Goal: Information Seeking & Learning: Learn about a topic

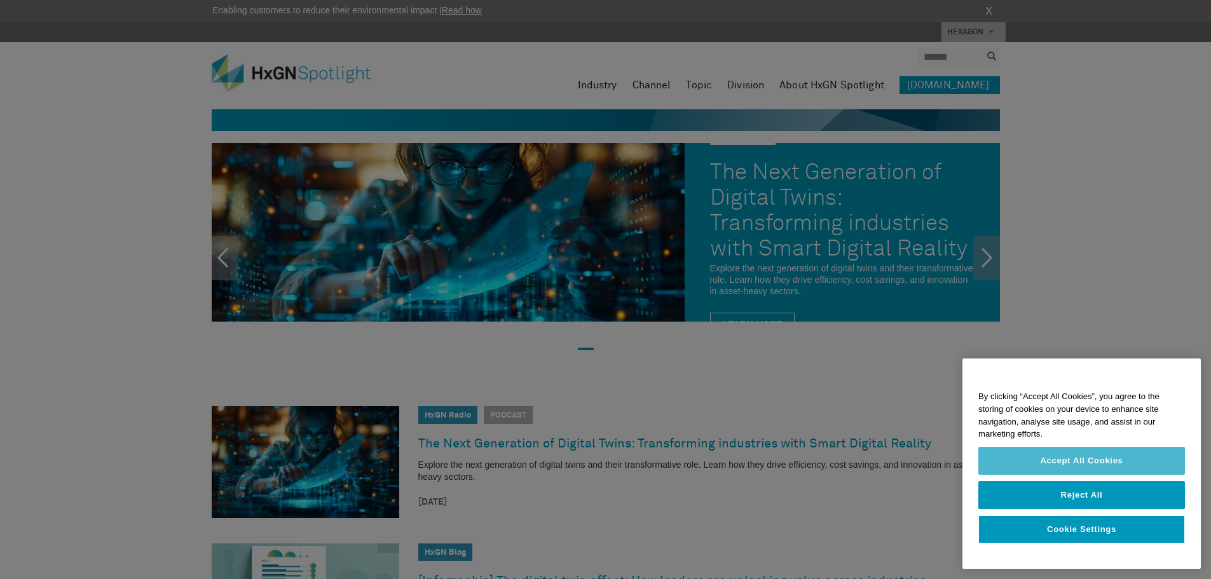
click at [1093, 462] on button "Accept All Cookies" at bounding box center [1082, 461] width 207 height 28
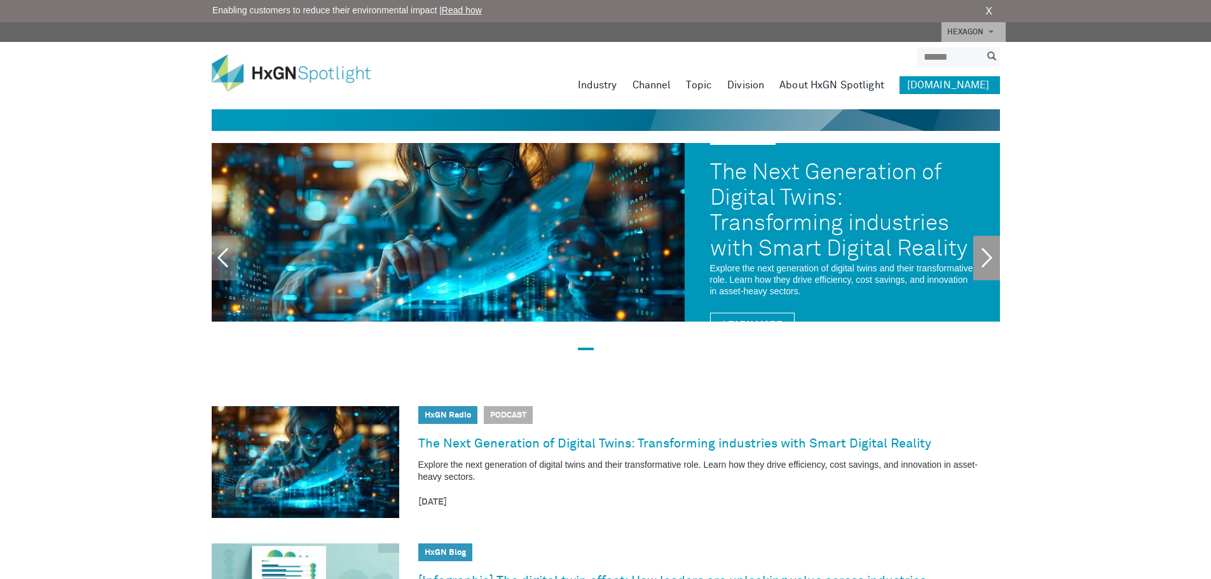
click at [980, 251] on link "Next" at bounding box center [987, 258] width 27 height 45
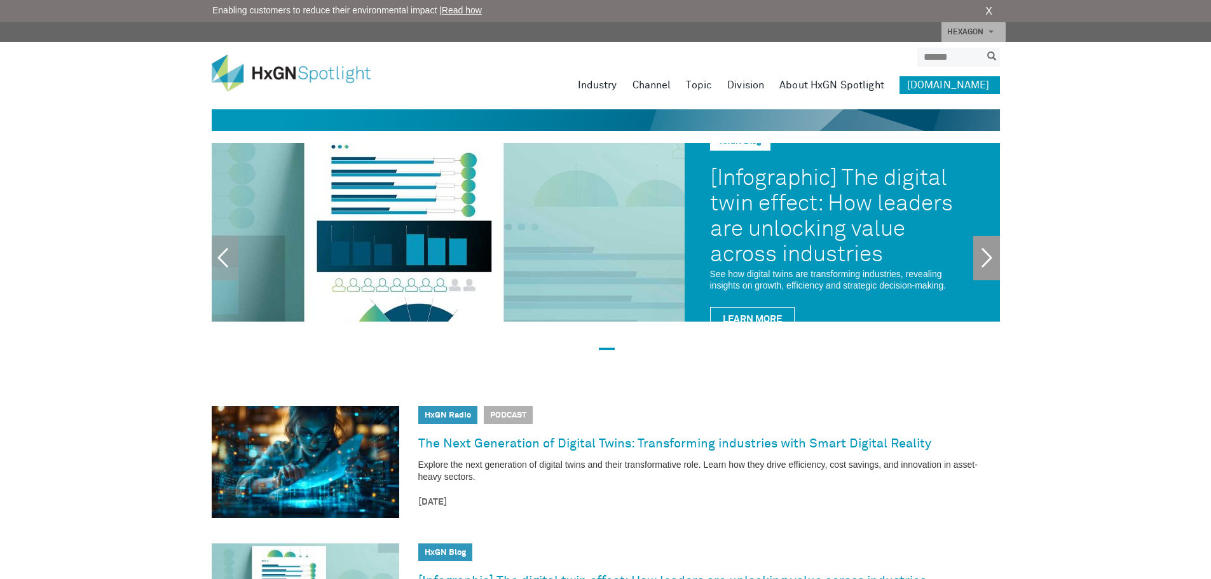
click at [980, 251] on link "Next" at bounding box center [987, 258] width 27 height 45
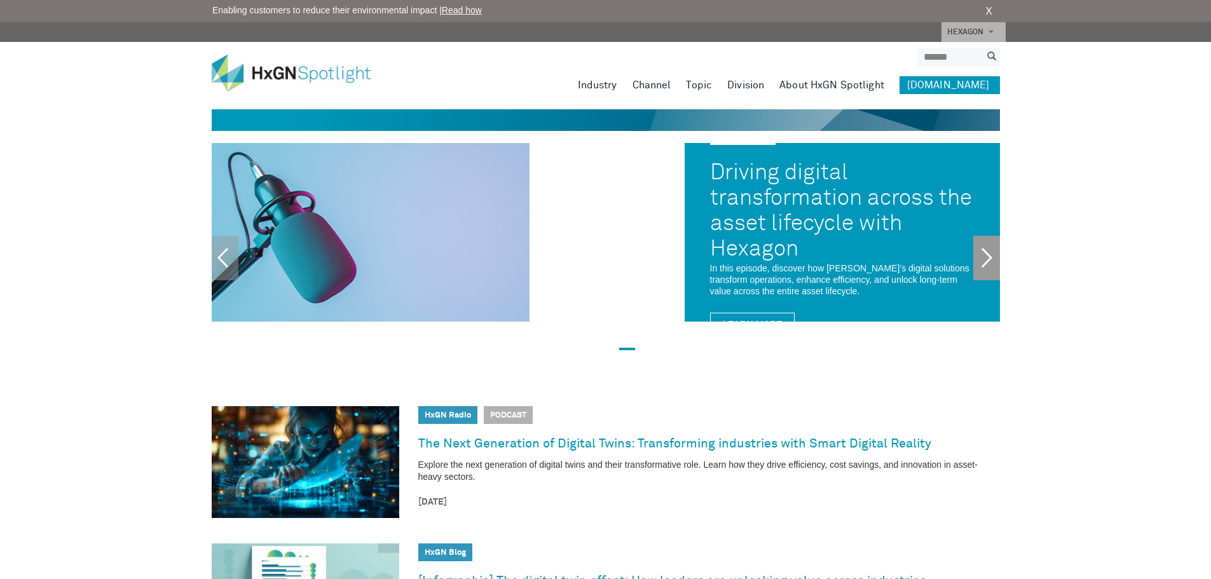
click at [980, 251] on link "Next" at bounding box center [987, 258] width 27 height 45
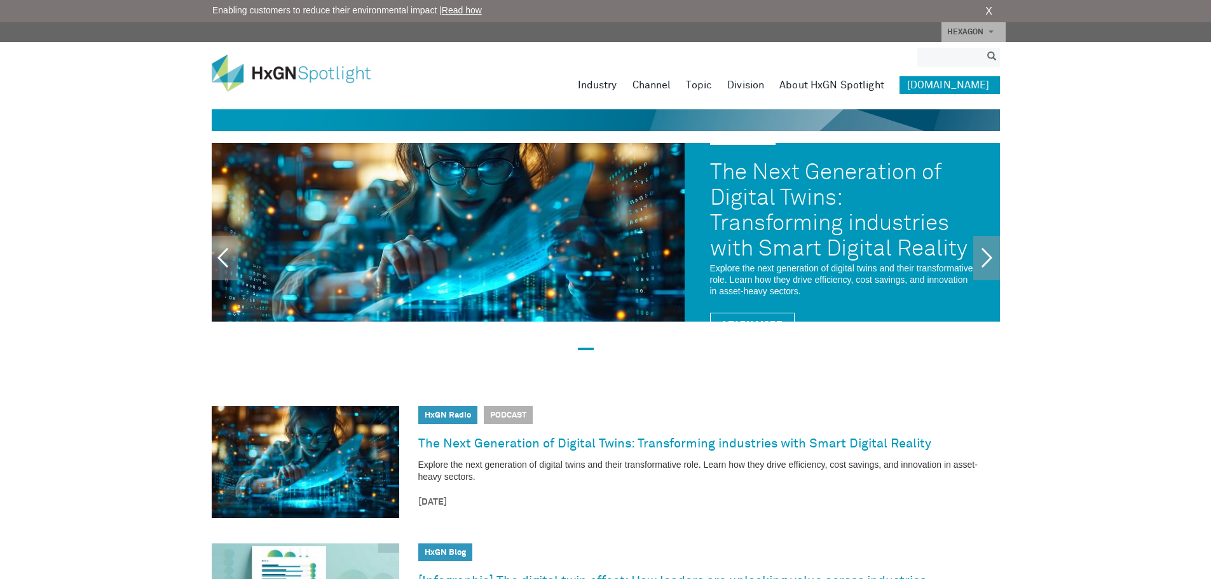
click at [954, 57] on input "search" at bounding box center [950, 57] width 64 height 19
type input "*****"
click at [984, 50] on button "submit" at bounding box center [992, 57] width 17 height 15
